Goal: Task Accomplishment & Management: Manage account settings

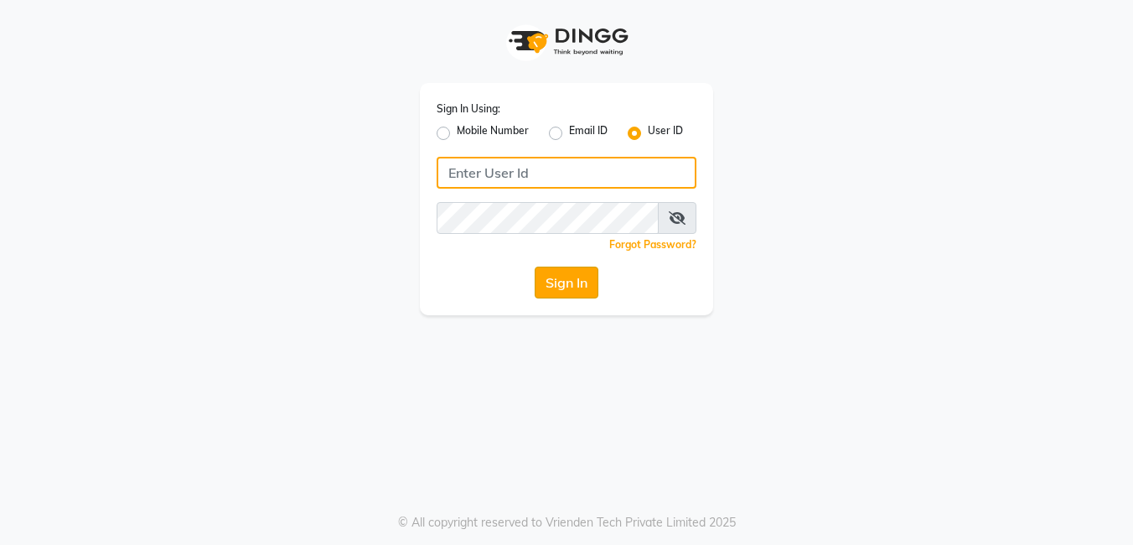
type input "Blush@123"
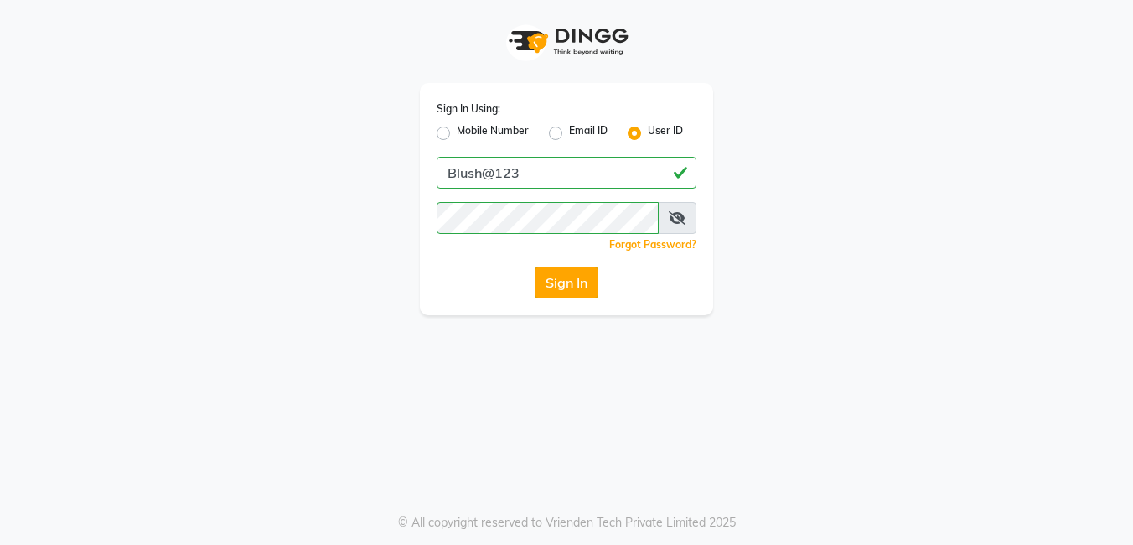
click at [583, 282] on button "Sign In" at bounding box center [567, 282] width 64 height 32
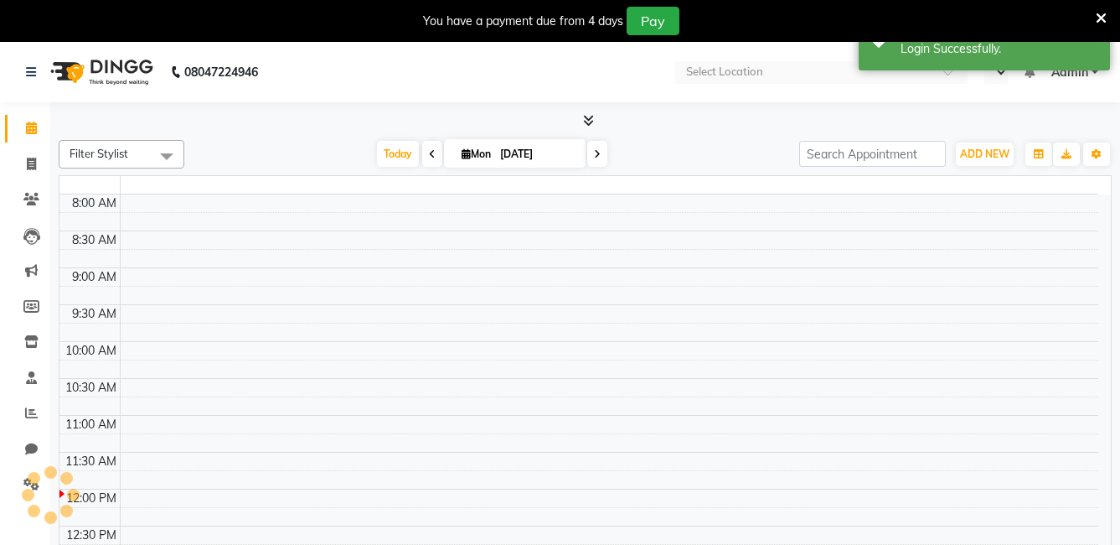
select select "en"
